Goal: Task Accomplishment & Management: Use online tool/utility

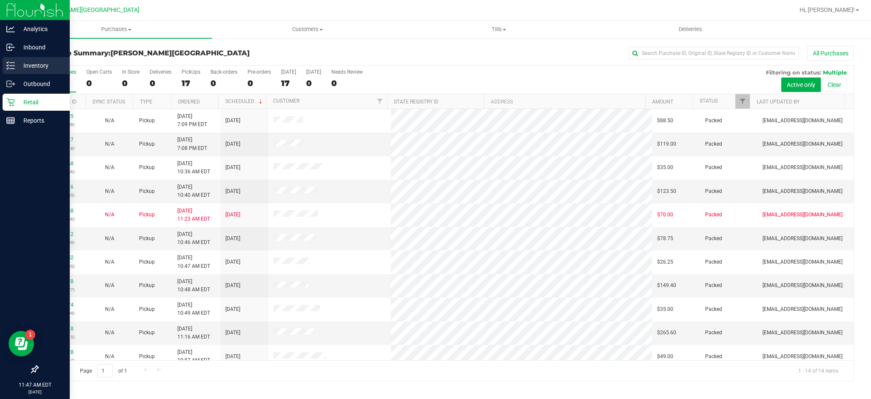
click at [38, 60] on div "Inventory" at bounding box center [36, 65] width 67 height 17
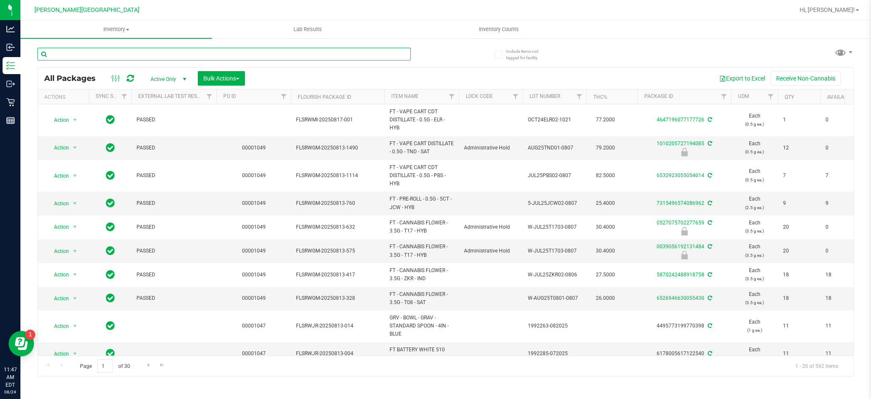
click at [67, 53] on input "text" at bounding box center [224, 54] width 374 height 13
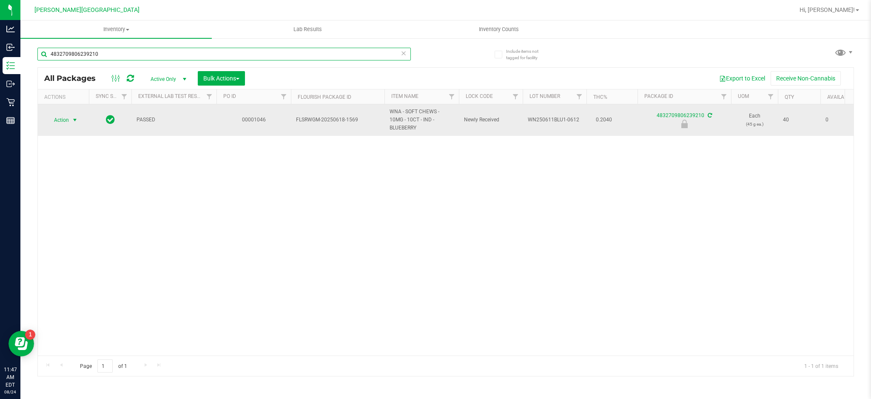
type input "4832709806239210"
click at [75, 120] on span "select" at bounding box center [75, 120] width 11 height 12
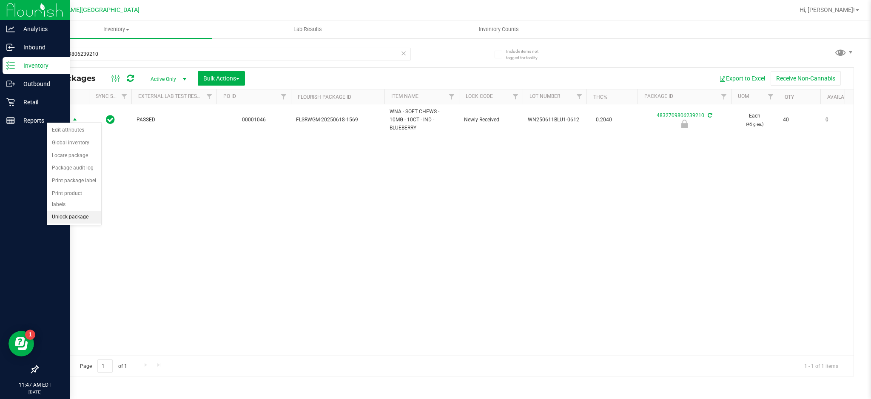
drag, startPoint x: 70, startPoint y: 223, endPoint x: 0, endPoint y: 156, distance: 96.6
click at [47, 190] on ul "Edit attributes Global inventory Locate package Package audit log Print package…" at bounding box center [74, 174] width 54 height 100
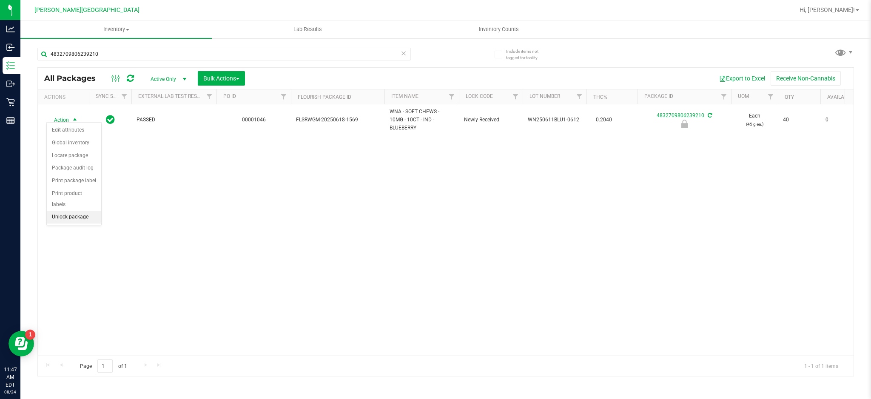
click at [77, 220] on li "Unlock package" at bounding box center [74, 217] width 54 height 13
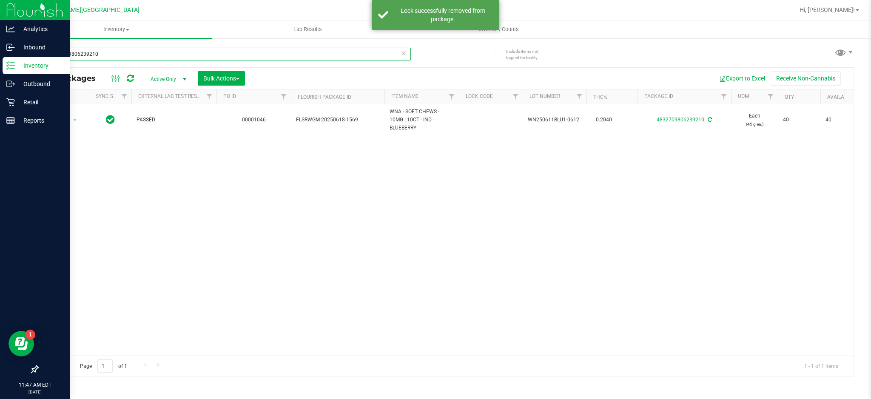
drag, startPoint x: 147, startPoint y: 53, endPoint x: 0, endPoint y: 64, distance: 147.6
click at [0, 64] on div "Analytics Inbound Inventory Outbound Retail Reports 11:47 AM EDT [DATE] 08/24 […" at bounding box center [435, 199] width 871 height 399
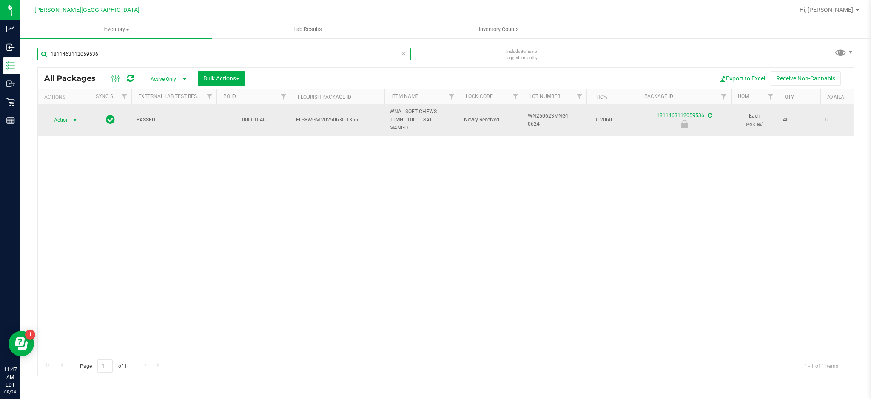
type input "1811463112059536"
click at [67, 123] on td "Action Action Edit attributes Global inventory Locate package Package audit log…" at bounding box center [63, 119] width 51 height 31
click at [65, 114] on span "Action" at bounding box center [57, 120] width 23 height 12
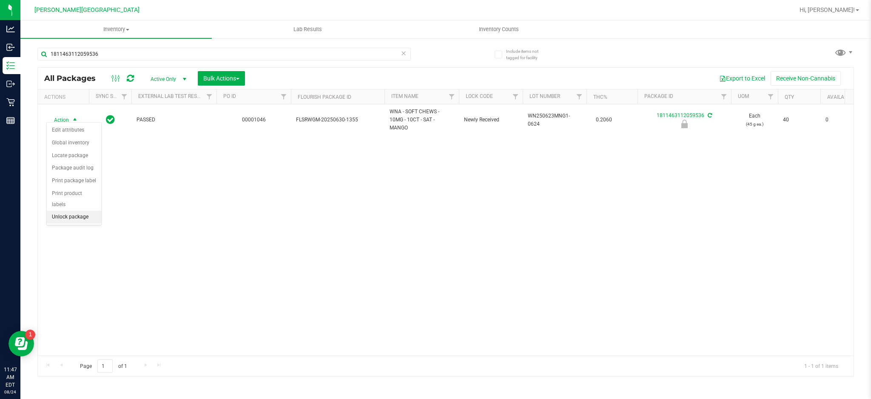
drag, startPoint x: 65, startPoint y: 220, endPoint x: 68, endPoint y: 207, distance: 12.8
click at [66, 221] on li "Unlock package" at bounding box center [74, 217] width 54 height 13
click at [115, 61] on div "1811463112059536" at bounding box center [224, 58] width 374 height 20
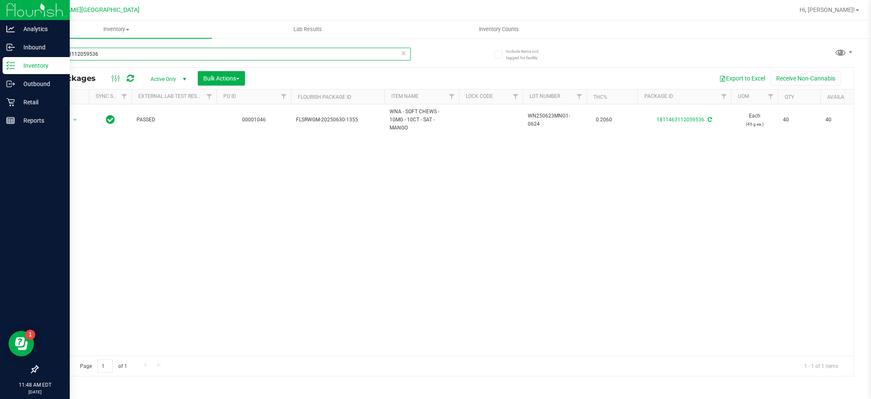
drag, startPoint x: 115, startPoint y: 52, endPoint x: 0, endPoint y: 64, distance: 115.4
click at [0, 64] on div "Analytics Inbound Inventory Outbound Retail Reports 11:48 AM EDT [DATE] 08/24 […" at bounding box center [435, 199] width 871 height 399
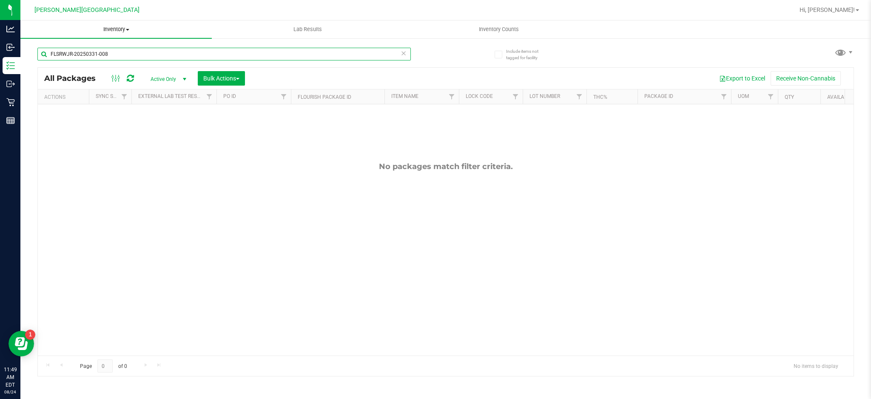
type input "FLSRWJR-20250331-008"
click at [115, 28] on span "Inventory" at bounding box center [115, 30] width 191 height 8
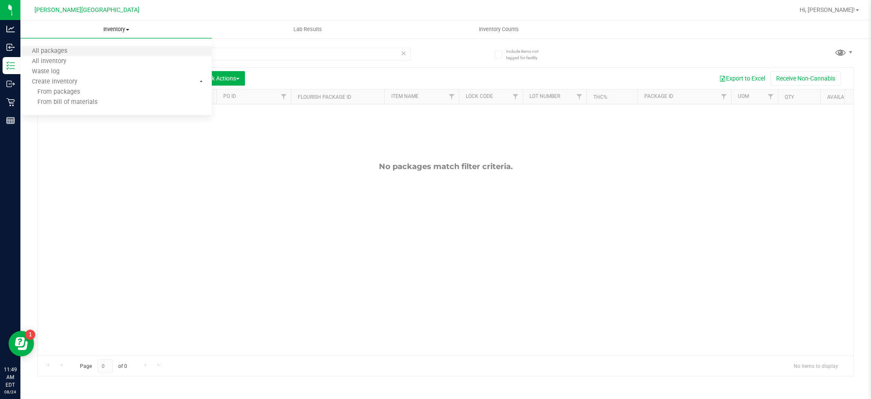
click at [88, 53] on li "All packages" at bounding box center [115, 51] width 191 height 10
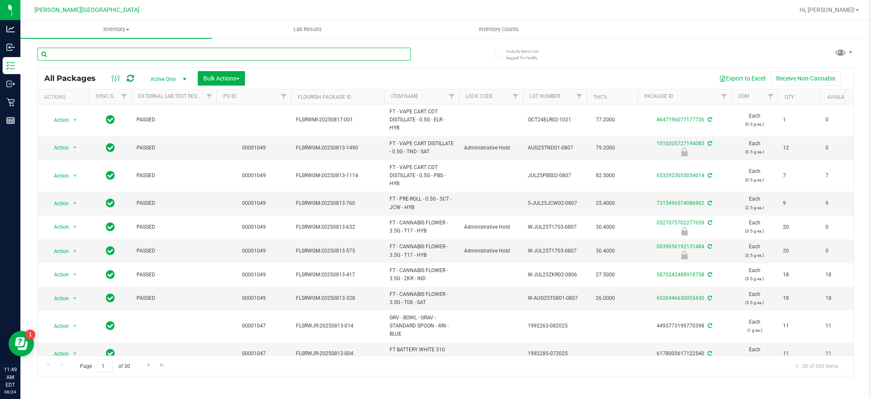
click at [157, 50] on input "text" at bounding box center [224, 54] width 374 height 13
type input "FLSRWJR-20250331-008"
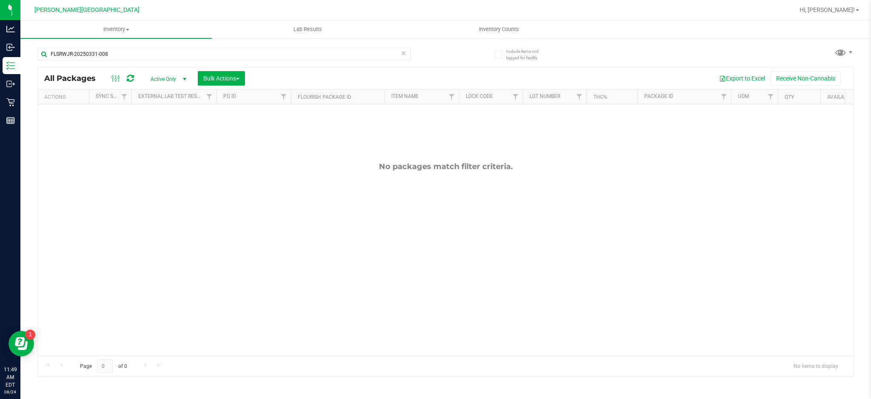
click at [167, 74] on span "Active Only" at bounding box center [166, 79] width 47 height 12
click at [167, 128] on li "All" at bounding box center [166, 130] width 46 height 13
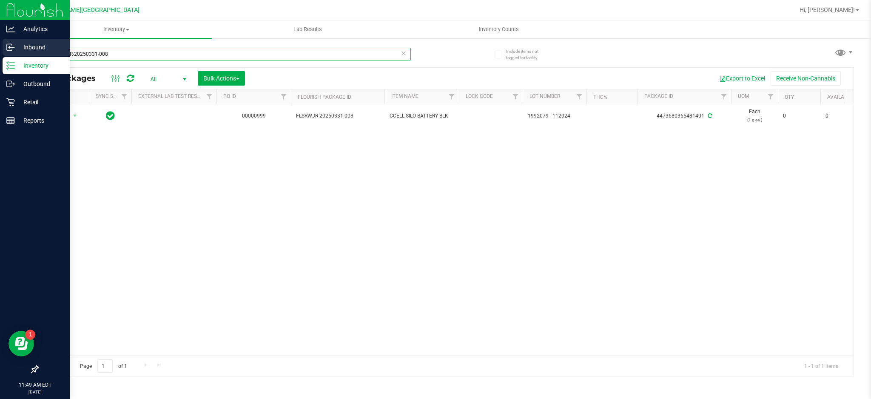
drag, startPoint x: 119, startPoint y: 54, endPoint x: 0, endPoint y: 43, distance: 119.3
click at [0, 43] on div "Analytics Inbound Inventory Outbound Retail Reports 11:49 AM EDT [DATE] 08/24 […" at bounding box center [435, 199] width 871 height 399
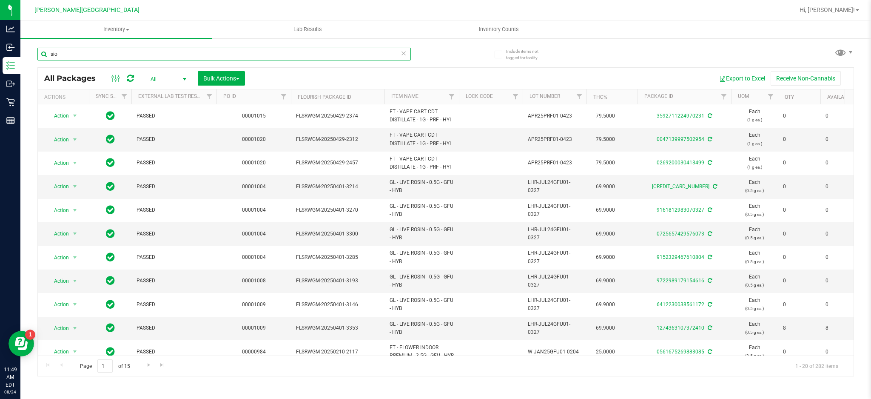
click at [48, 53] on input "sio" at bounding box center [224, 54] width 374 height 13
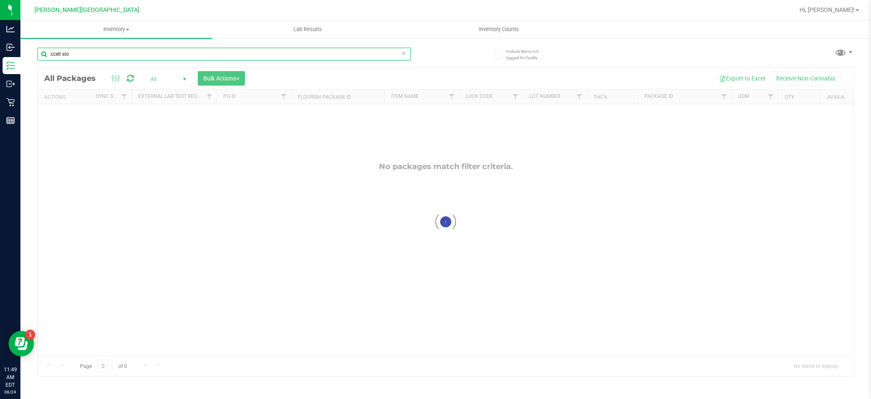
click at [94, 53] on input "ccell sio" at bounding box center [224, 54] width 374 height 13
type input "ccell"
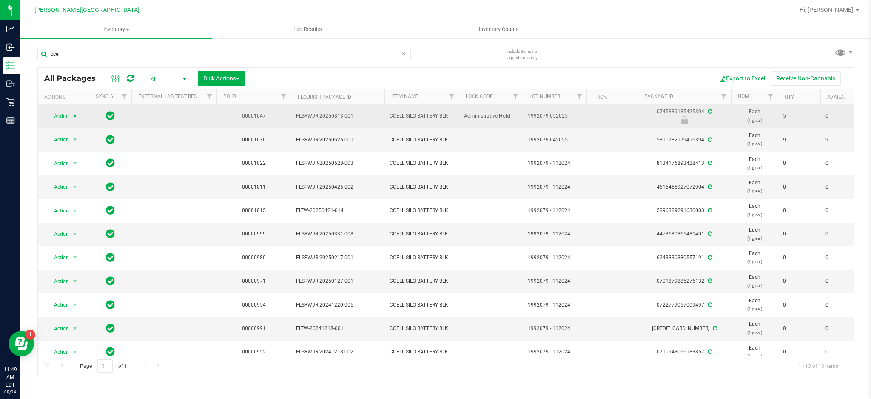
click at [60, 115] on span "Action" at bounding box center [57, 116] width 23 height 12
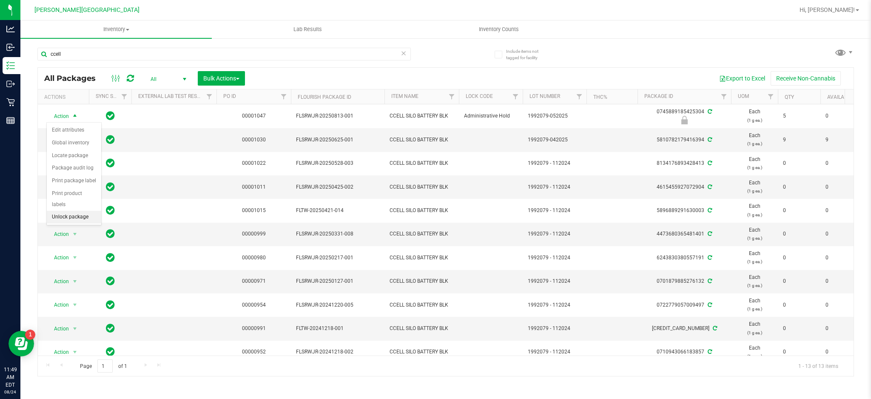
click at [66, 217] on li "Unlock package" at bounding box center [74, 217] width 54 height 13
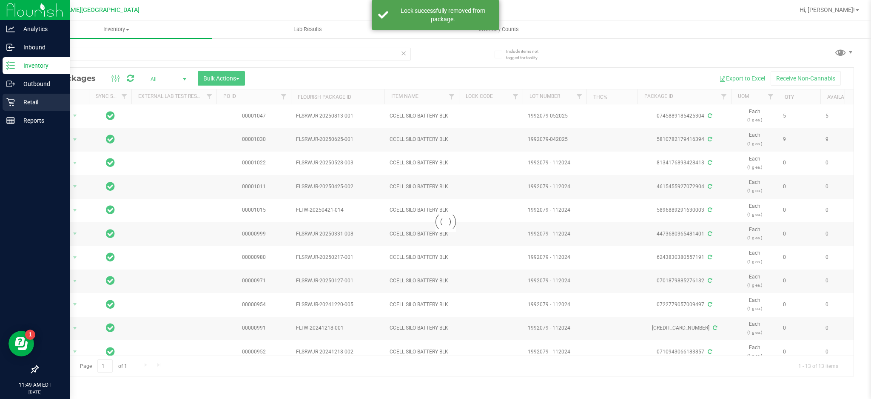
click at [17, 105] on p "Retail" at bounding box center [40, 102] width 51 height 10
